Goal: Information Seeking & Learning: Learn about a topic

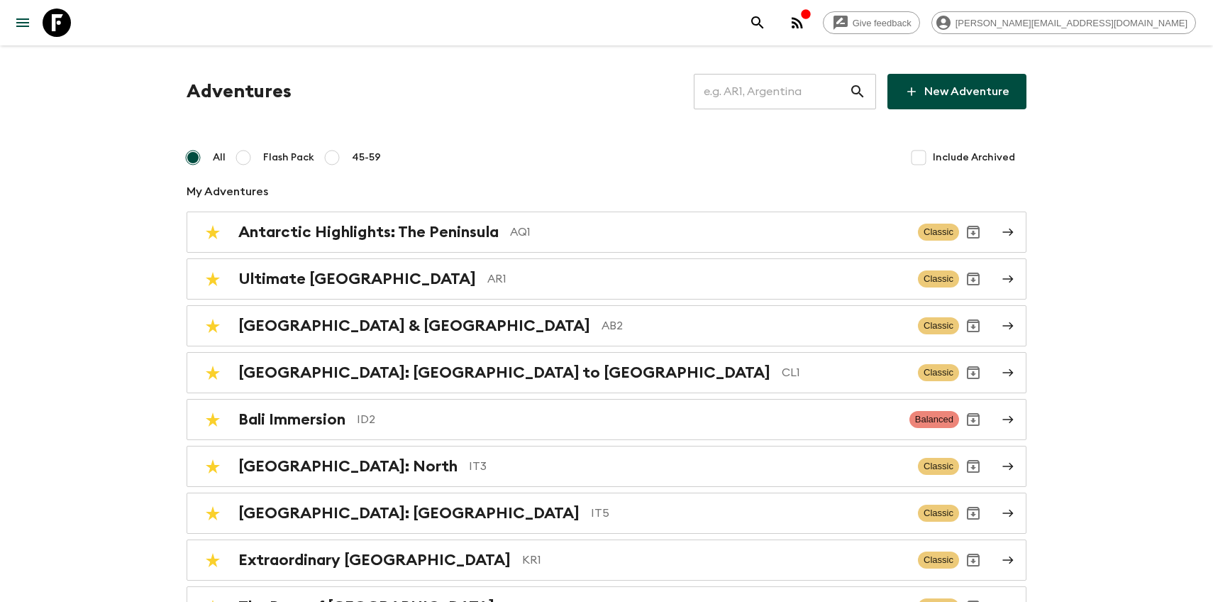
click at [765, 96] on input "text" at bounding box center [771, 92] width 155 height 40
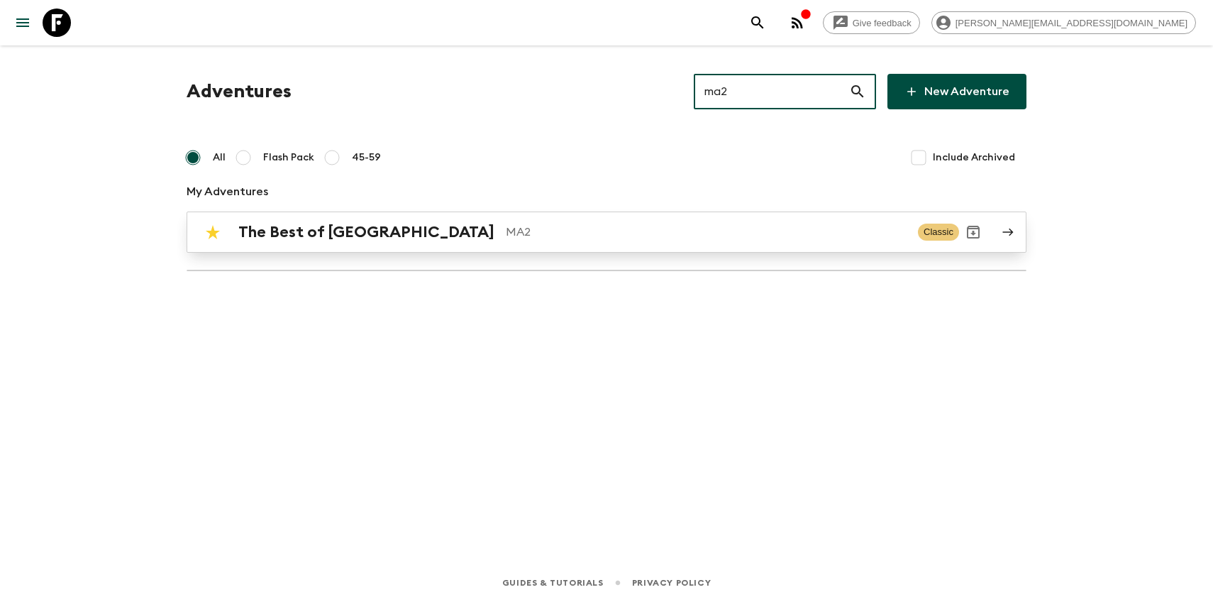
type input "ma2"
click at [506, 236] on p "MA2" at bounding box center [706, 231] width 401 height 17
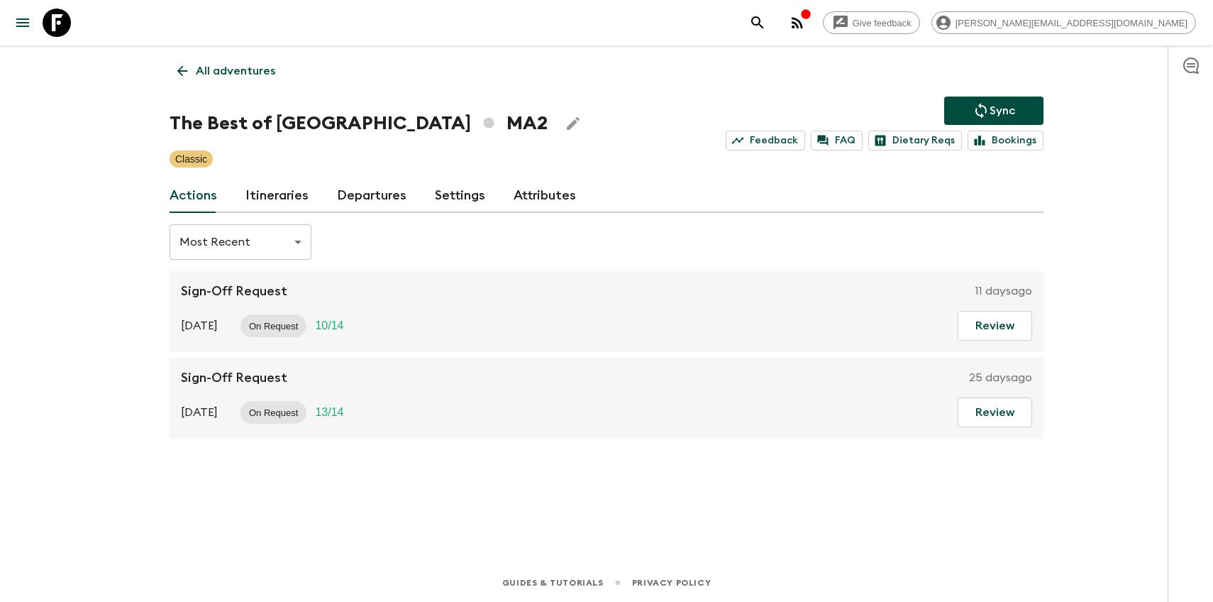
click at [345, 200] on link "Departures" at bounding box center [372, 196] width 70 height 34
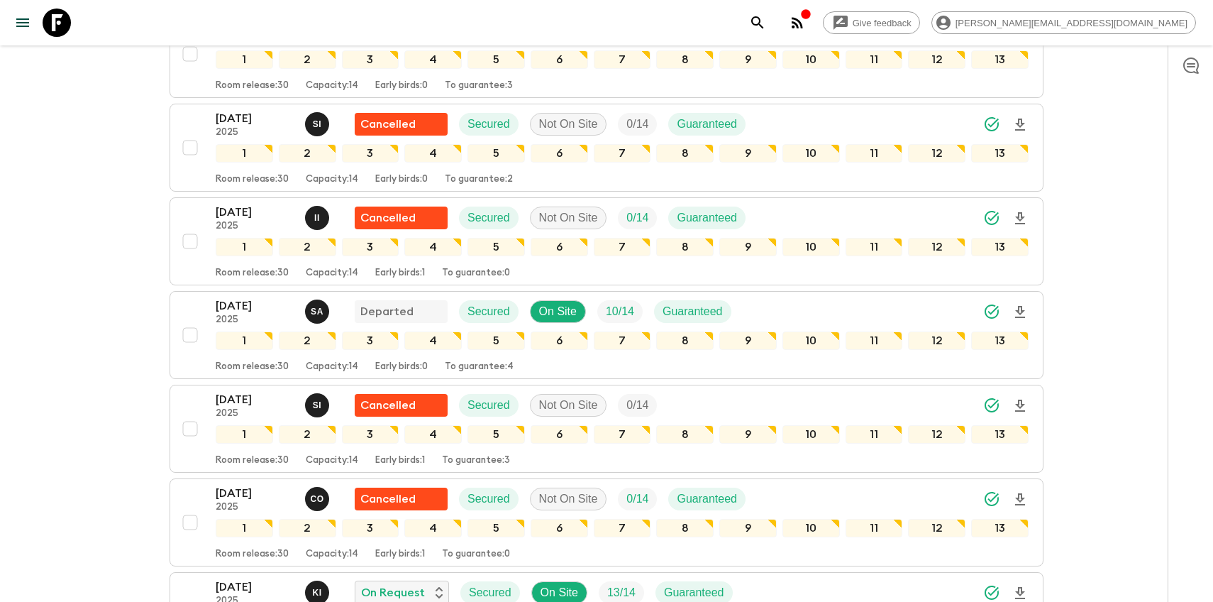
scroll to position [2022, 0]
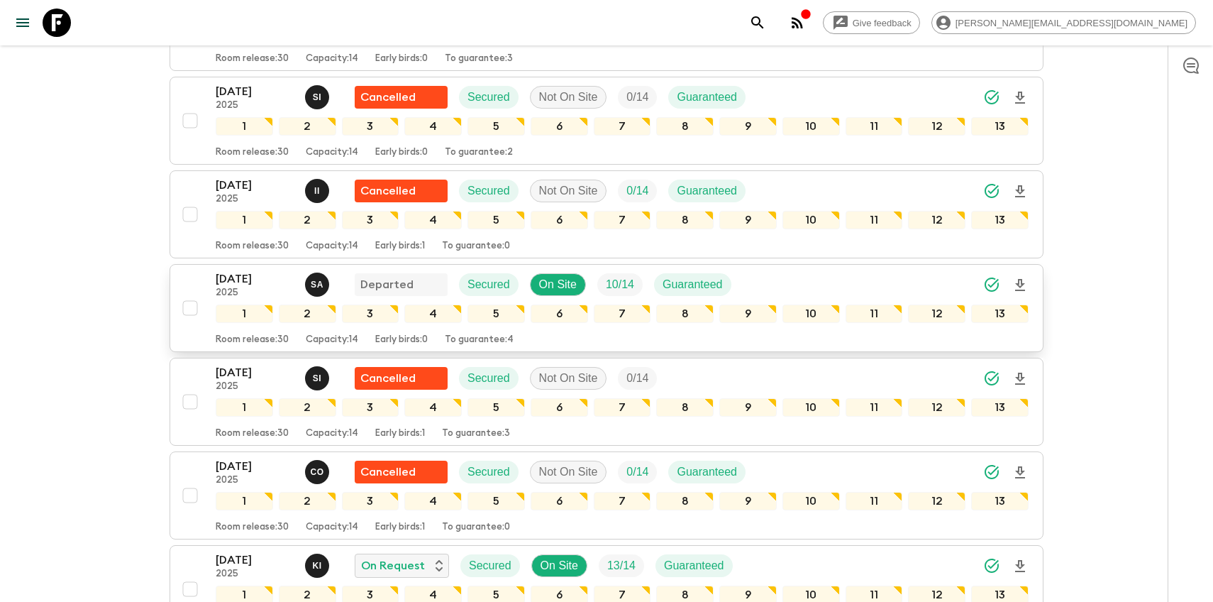
click at [195, 280] on div "[DATE] 2025 S A Departed Secured On Site 10 / 14 Guaranteed 1 2 3 4 5 6 7 8 9 1…" at bounding box center [602, 307] width 853 height 75
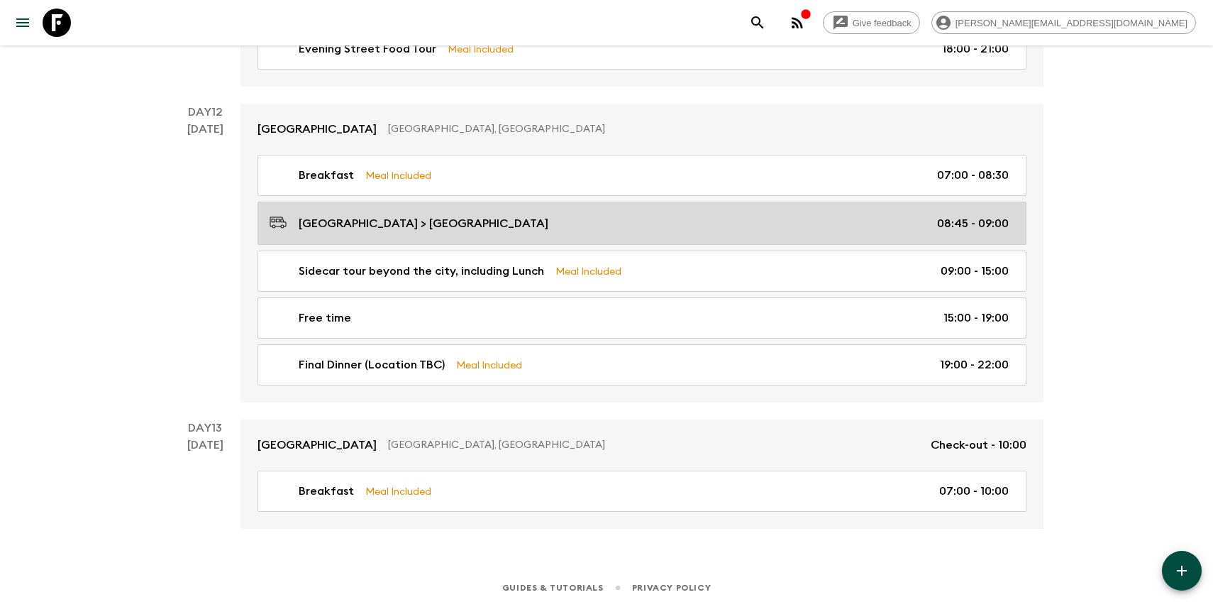
scroll to position [2056, 0]
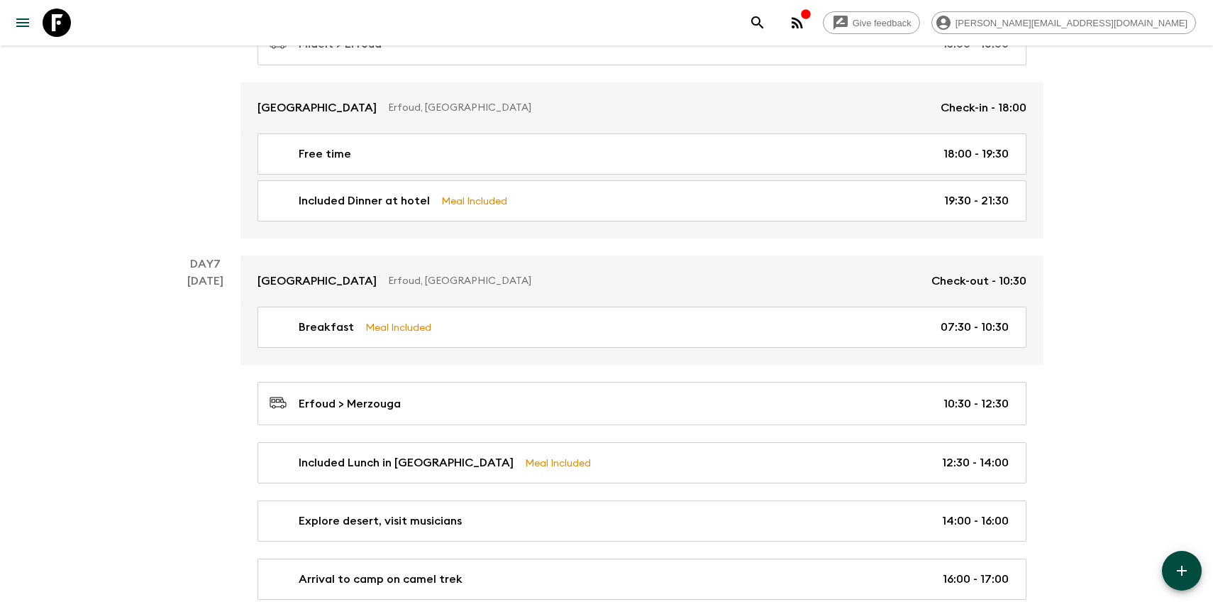
click at [60, 23] on icon at bounding box center [57, 23] width 28 height 28
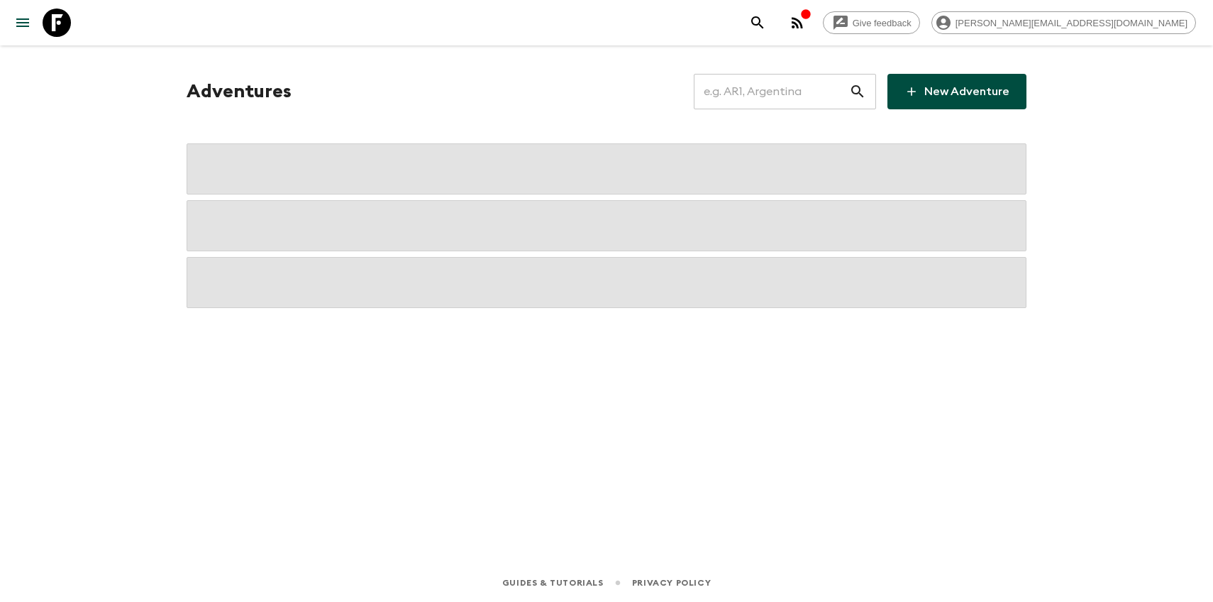
click at [803, 96] on input "text" at bounding box center [771, 92] width 155 height 40
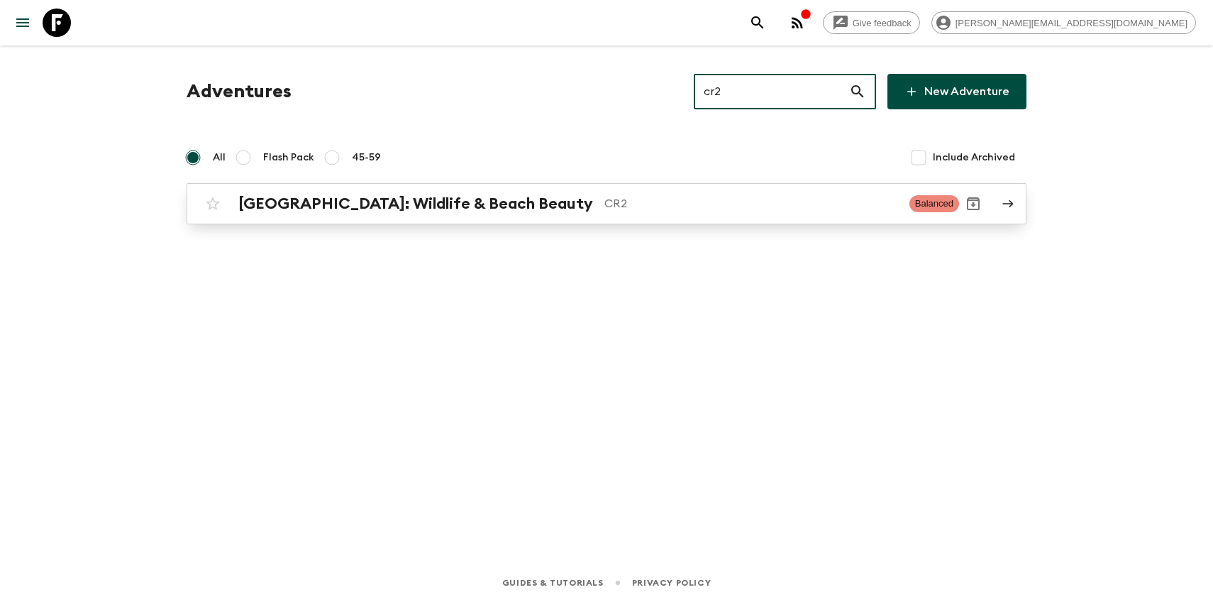
type input "cr2"
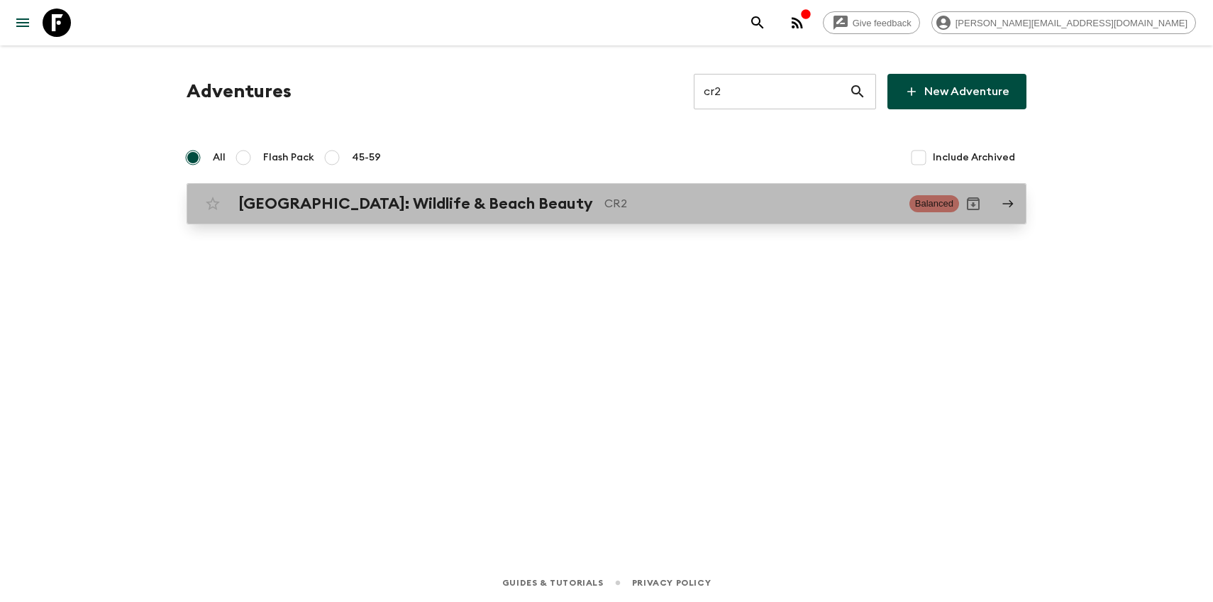
click at [438, 209] on h2 "[GEOGRAPHIC_DATA]: Wildlife & Beach Beauty" at bounding box center [415, 203] width 355 height 18
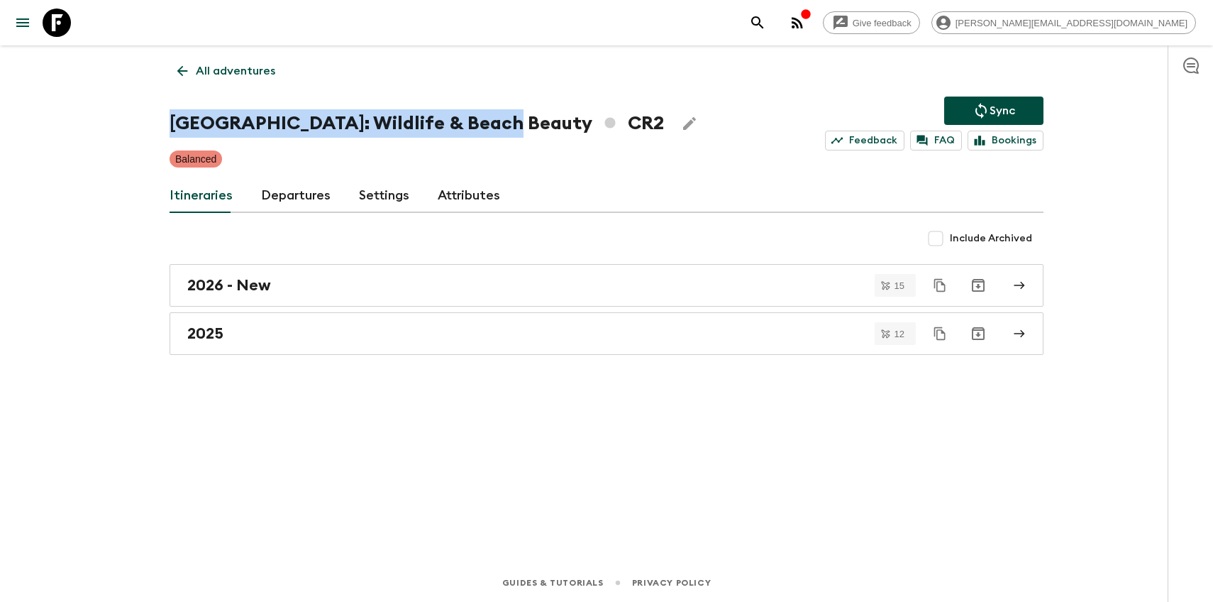
drag, startPoint x: 493, startPoint y: 126, endPoint x: 167, endPoint y: 121, distance: 326.4
click at [167, 121] on div "All adventures [GEOGRAPHIC_DATA]: Wildlife & Beach Beauty CR2 Sync Feedback FAQ…" at bounding box center [607, 284] width 908 height 478
copy h1 "[GEOGRAPHIC_DATA]: Wildlife & Beach Beauty"
click at [190, 79] on link "All adventures" at bounding box center [227, 71] width 114 height 28
